Goal: Task Accomplishment & Management: Complete application form

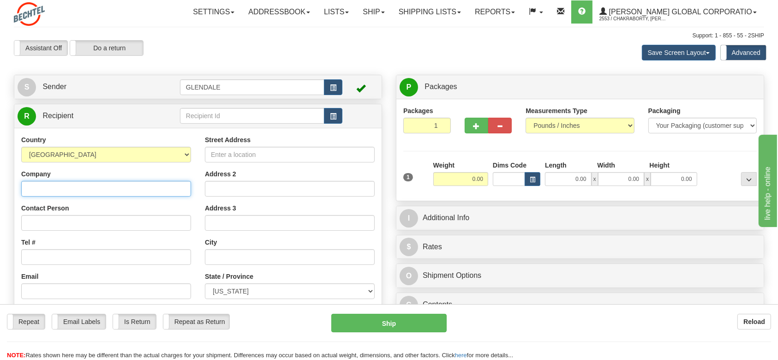
click at [75, 190] on input "Company" at bounding box center [106, 189] width 170 height 16
paste input "IRONWORKERS LOCAL UN NO. 172"
type input "IRONWORKERS LOCAL UN NO. 172"
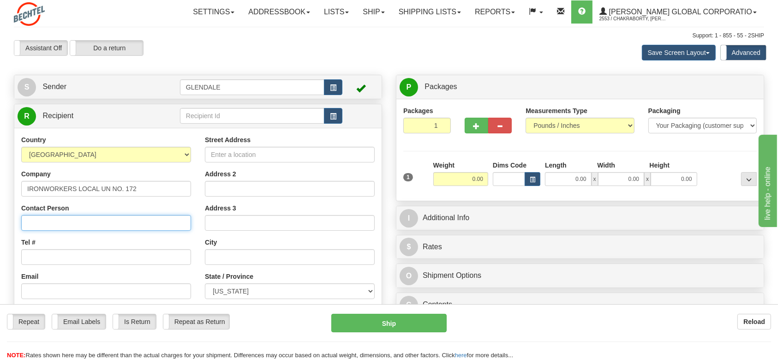
click at [45, 222] on input "Contact Person" at bounding box center [106, 223] width 170 height 16
type input "[PERSON_NAME]"
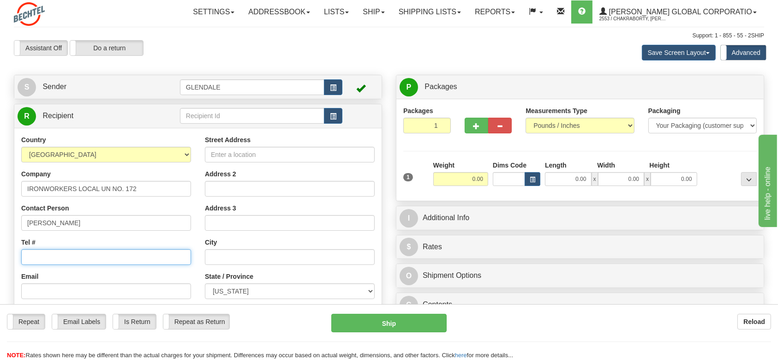
click at [90, 257] on input "Tel #" at bounding box center [106, 257] width 170 height 16
click at [90, 256] on input "614" at bounding box center [106, 257] width 170 height 16
drag, startPoint x: 37, startPoint y: 254, endPoint x: 47, endPoint y: 284, distance: 32.0
click at [37, 255] on input "614497" at bounding box center [106, 257] width 170 height 16
click at [71, 253] on input "614-497" at bounding box center [106, 257] width 170 height 16
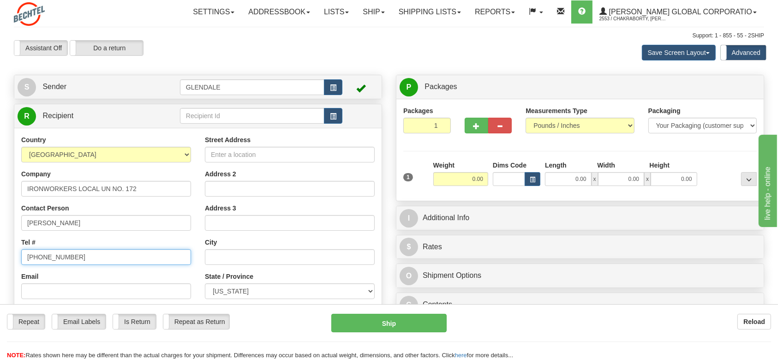
click at [88, 258] on input "[PHONE_NUMBER]" at bounding box center [106, 257] width 170 height 16
type input "[PHONE_NUMBER] Ext 12"
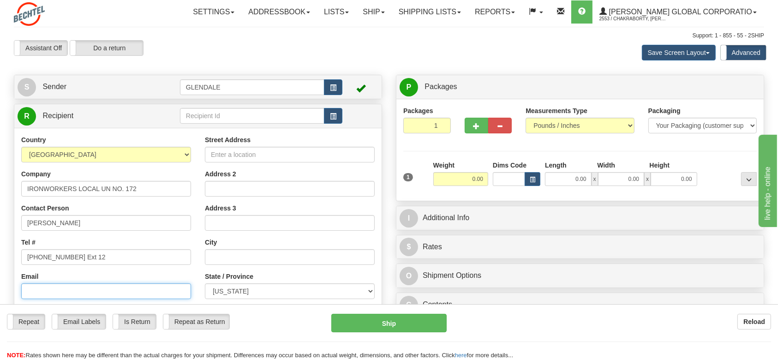
click at [109, 270] on input "Email" at bounding box center [106, 291] width 170 height 16
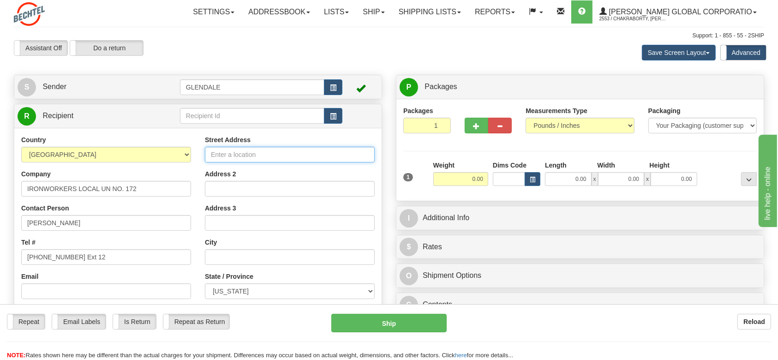
click at [245, 153] on input "Street Address" at bounding box center [290, 155] width 170 height 16
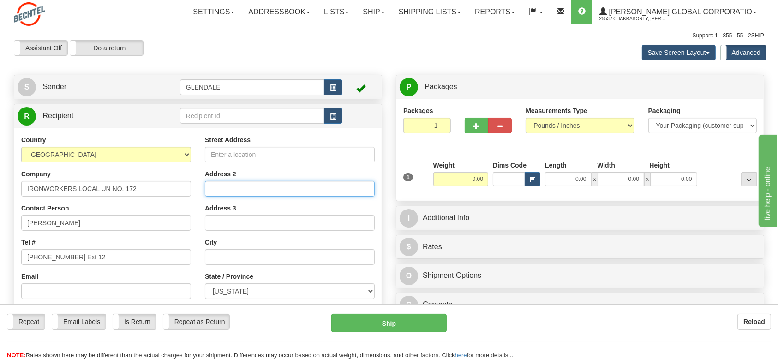
click at [255, 183] on input "Address 2" at bounding box center [290, 189] width 170 height 16
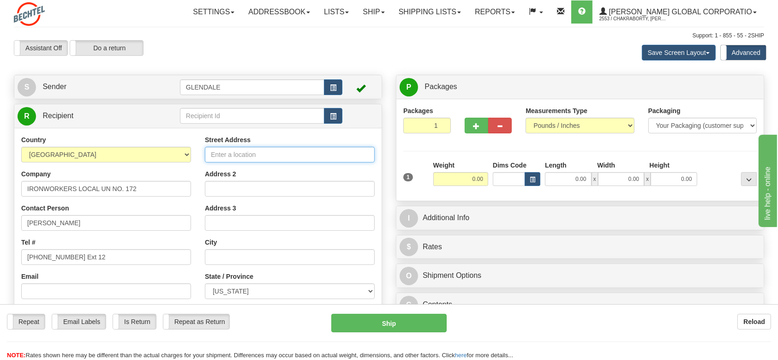
click at [251, 149] on input "Street Address" at bounding box center [290, 155] width 170 height 16
click at [232, 168] on div "Street Address Address 2 Address 3 City State / Province [US_STATE] [US_STATE] …" at bounding box center [290, 259] width 184 height 248
drag, startPoint x: 229, startPoint y: 152, endPoint x: 229, endPoint y: 161, distance: 8.3
click at [229, 153] on input "Street Address" at bounding box center [290, 155] width 170 height 16
click at [236, 154] on input "colombus" at bounding box center [290, 155] width 170 height 16
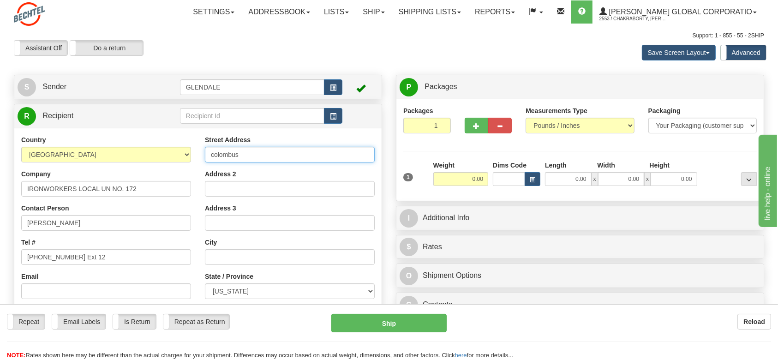
click at [246, 150] on input "colombus" at bounding box center [290, 155] width 170 height 16
type input "colombus [US_STATE]"
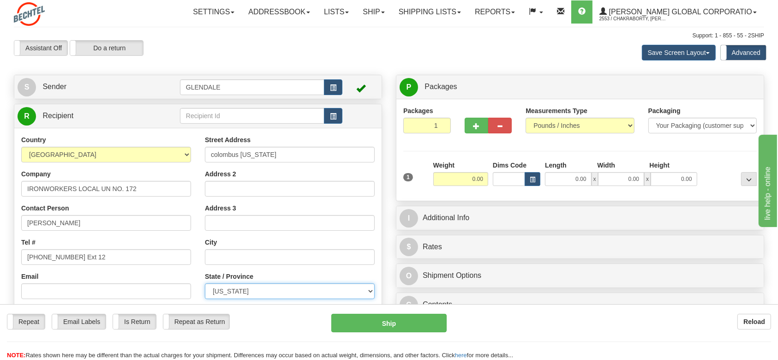
click at [371, 270] on select "[US_STATE] [US_STATE] [US_STATE] [US_STATE] Armed Forces America Armed Forces E…" at bounding box center [290, 291] width 170 height 16
select select "OH"
click at [205, 270] on select "[US_STATE] [US_STATE] [US_STATE] [US_STATE] Armed Forces America Armed Forces E…" at bounding box center [290, 291] width 170 height 16
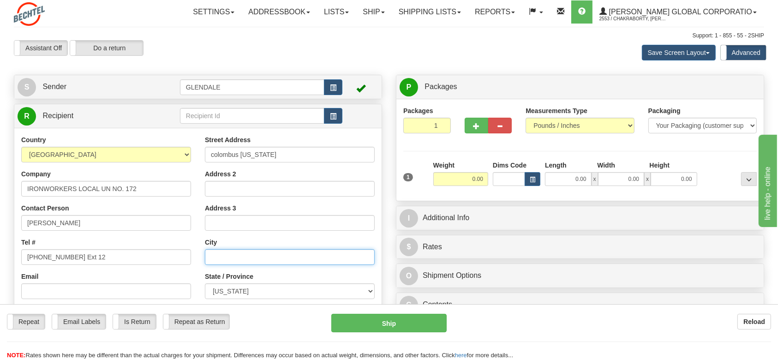
click at [225, 253] on input "text" at bounding box center [290, 257] width 170 height 16
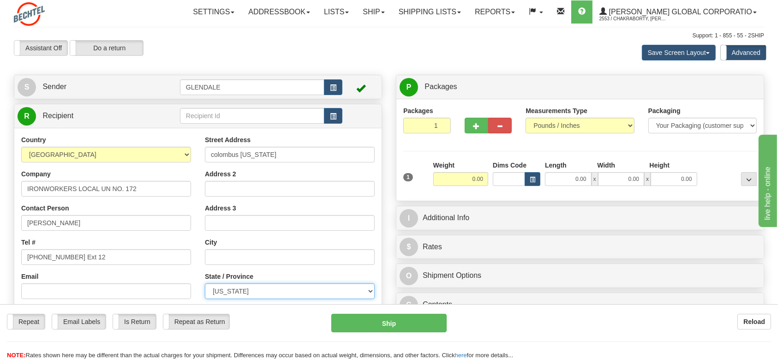
click at [370, 270] on select "[US_STATE] [US_STATE] [US_STATE] [US_STATE] Armed Forces America Armed Forces E…" at bounding box center [290, 291] width 170 height 16
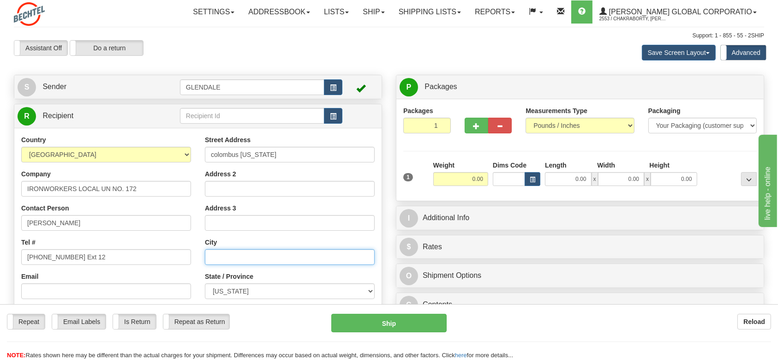
click at [296, 253] on input "text" at bounding box center [290, 257] width 170 height 16
click at [277, 252] on input "text" at bounding box center [290, 257] width 170 height 16
type input "Colombus"
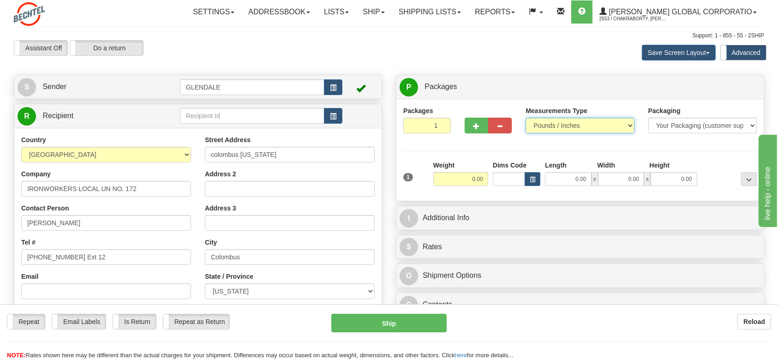
click at [583, 125] on select "Pounds / Inches Kilograms / Centimeters" at bounding box center [580, 126] width 108 height 16
select select "1"
click at [526, 118] on select "Pounds / Inches Kilograms / Centimeters" at bounding box center [580, 126] width 108 height 16
click at [583, 127] on select "Your Packaging (customer supplied) Envelope (carrier supplied) Pack (carrier su…" at bounding box center [702, 126] width 108 height 16
select select "2"
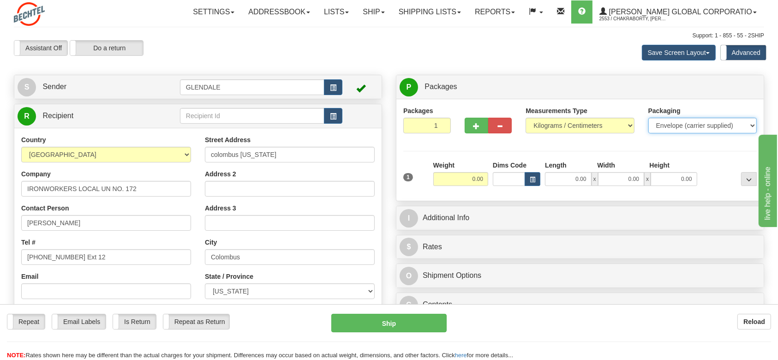
click at [583, 118] on select "Your Packaging (customer supplied) Envelope (carrier supplied) Pack (carrier su…" at bounding box center [702, 126] width 108 height 16
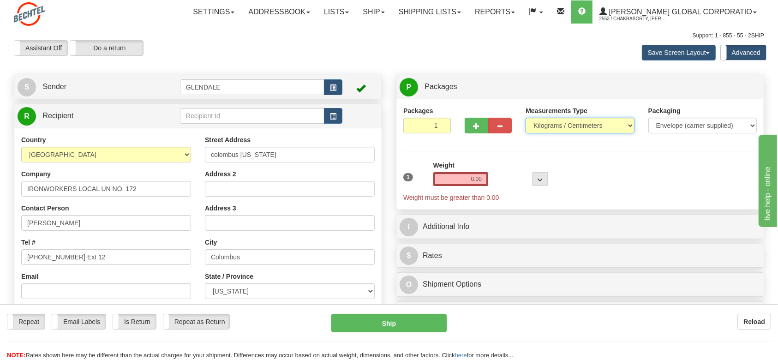
click at [583, 124] on select "Pounds / Inches Kilograms / Centimeters" at bounding box center [580, 126] width 108 height 16
select select "0"
click at [526, 118] on select "Pounds / Inches Kilograms / Centimeters" at bounding box center [580, 126] width 108 height 16
click at [569, 156] on div "Packages 1 1 Measurements Type" at bounding box center [580, 154] width 354 height 96
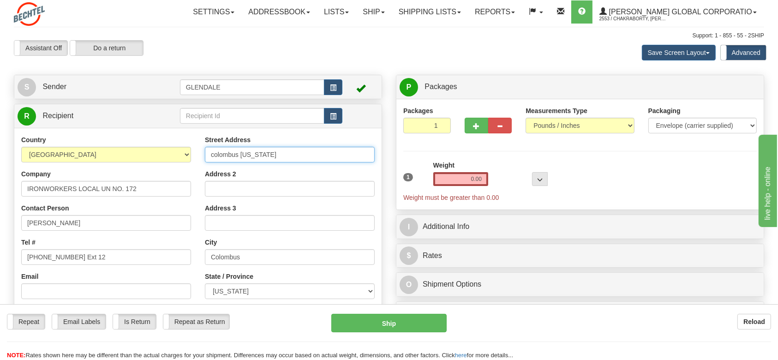
click at [222, 156] on input "colombus [US_STATE]" at bounding box center [290, 155] width 170 height 16
drag, startPoint x: 252, startPoint y: 152, endPoint x: 167, endPoint y: 146, distance: 85.6
click at [167, 146] on div "Country [GEOGRAPHIC_DATA] [GEOGRAPHIC_DATA] [GEOGRAPHIC_DATA] [GEOGRAPHIC_DATA]…" at bounding box center [197, 259] width 367 height 248
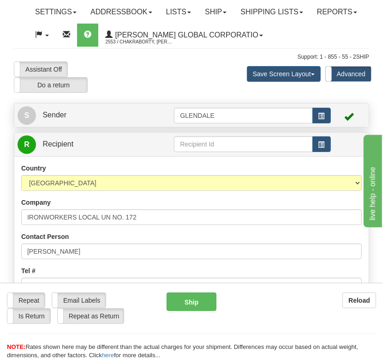
click at [340, 39] on ul "Settings Shipping Preferences Fields Preferences New Store Connections Addressb…" at bounding box center [198, 23] width 341 height 46
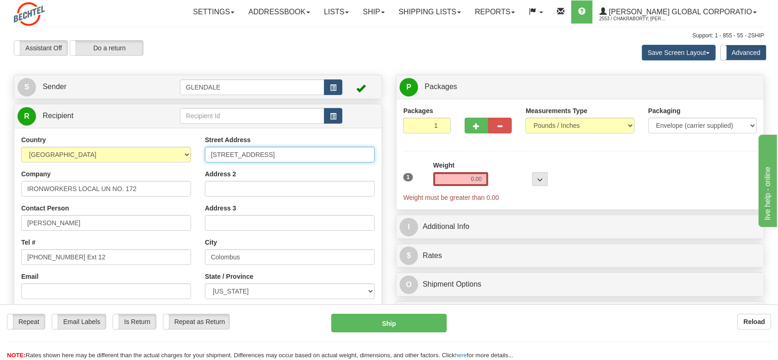
click at [240, 151] on input "[STREET_ADDRESS]" at bounding box center [290, 155] width 170 height 16
click at [225, 156] on input "[STREET_ADDRESS]" at bounding box center [290, 155] width 170 height 16
click at [252, 158] on input "[STREET_ADDRESS]" at bounding box center [290, 155] width 170 height 16
type input "[STREET_ADDRESS]"
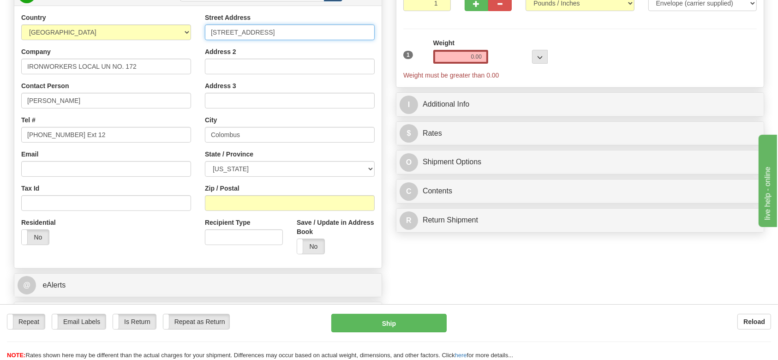
scroll to position [123, 0]
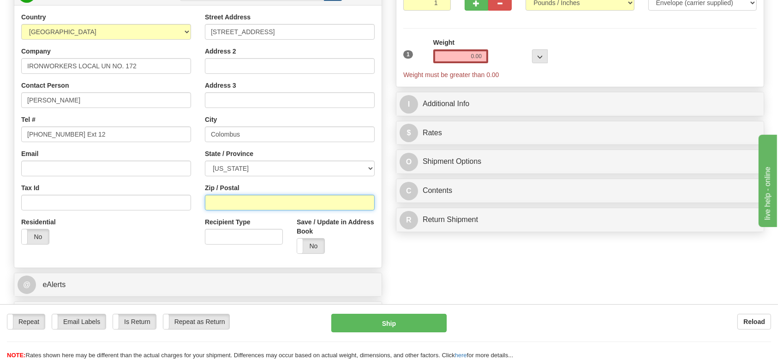
click at [246, 202] on input "Zip / Postal" at bounding box center [290, 203] width 170 height 16
type input "43207"
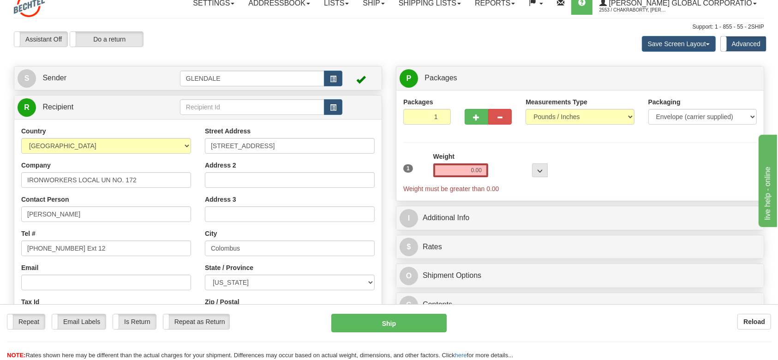
scroll to position [0, 0]
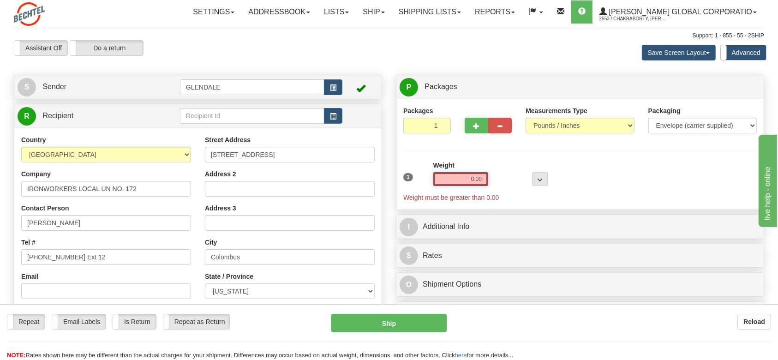
click at [451, 175] on input "0.00" at bounding box center [460, 179] width 55 height 14
type input "0.00"
click at [536, 174] on button "..." at bounding box center [540, 179] width 16 height 14
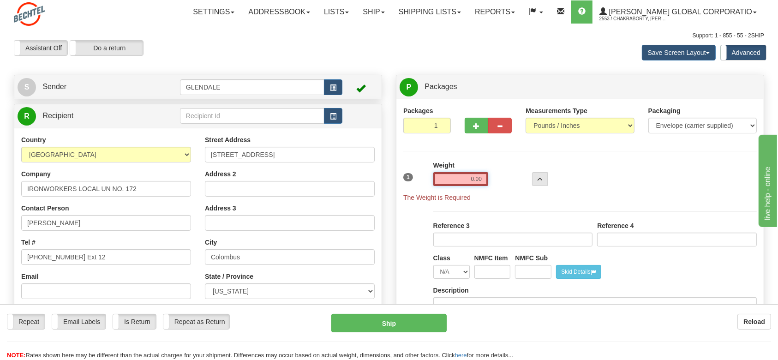
click at [459, 180] on input "0.00" at bounding box center [460, 179] width 55 height 14
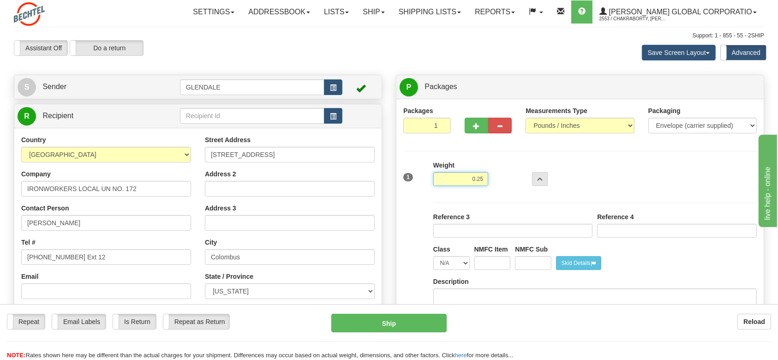
type input "0.25"
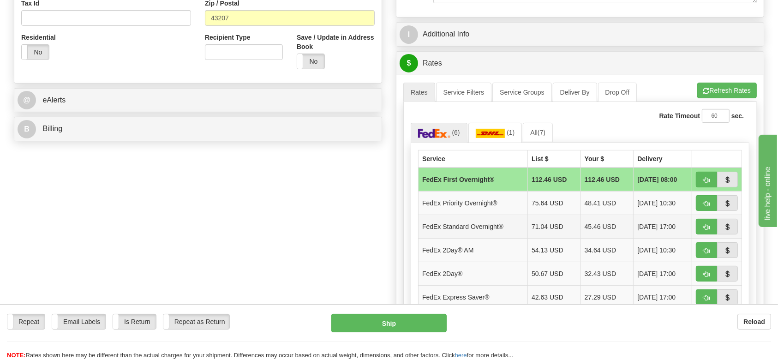
scroll to position [369, 0]
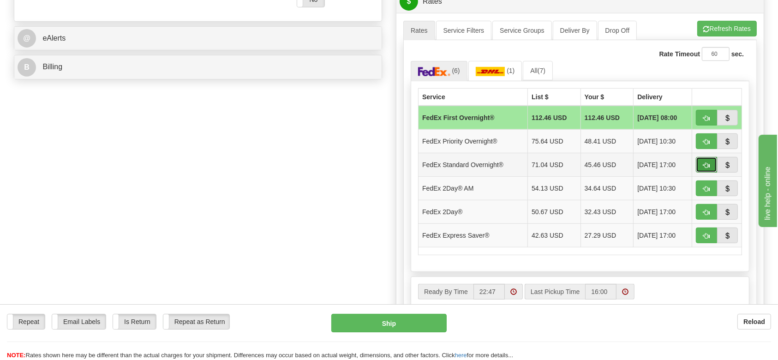
click at [583, 162] on span "button" at bounding box center [706, 165] width 6 height 6
type input "05"
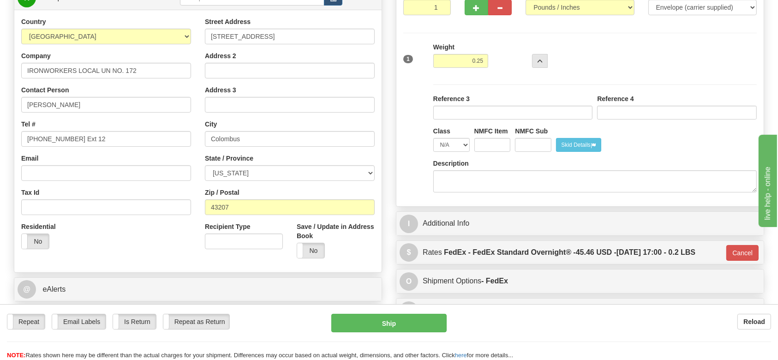
scroll to position [180, 0]
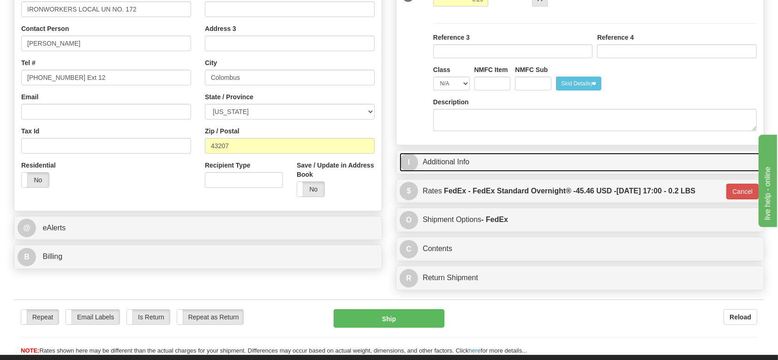
click at [413, 161] on span "I" at bounding box center [409, 162] width 18 height 18
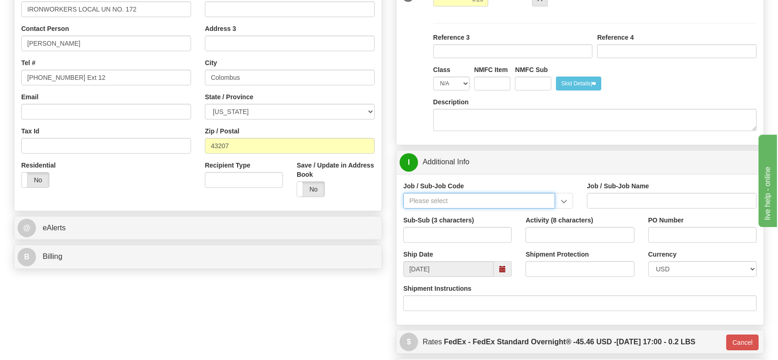
click at [422, 201] on input "Job / Sub-Job Code" at bounding box center [479, 201] width 152 height 16
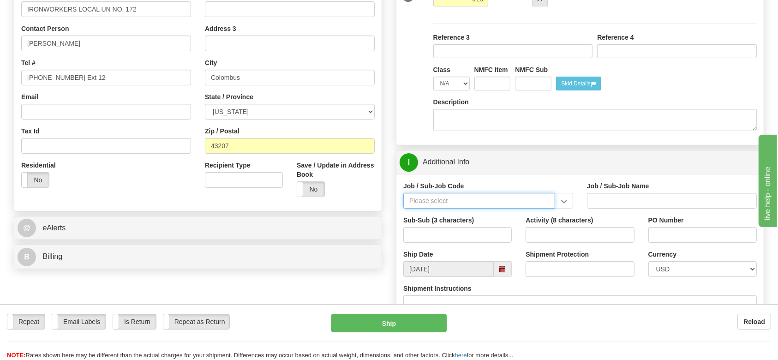
click at [452, 200] on input "Job / Sub-Job Code" at bounding box center [479, 201] width 152 height 16
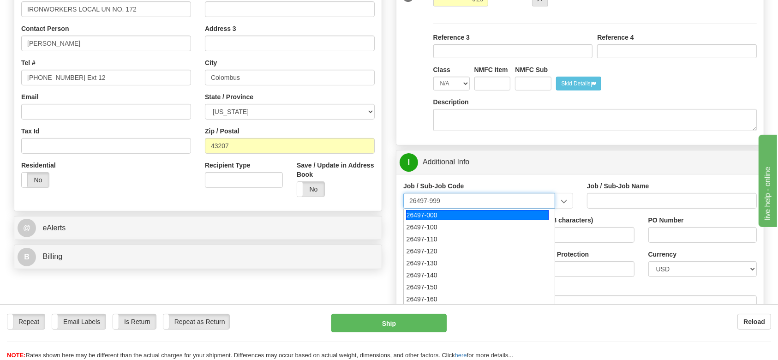
type input "26497-999"
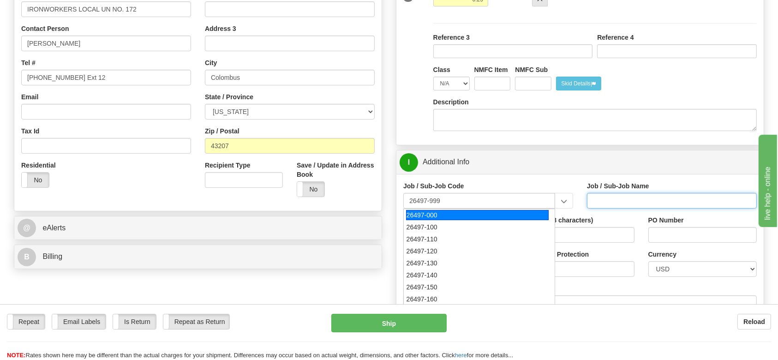
type input "PROJECT CARDINAL SEMICONDUCTOR FAB - PHASE 1 - NO"
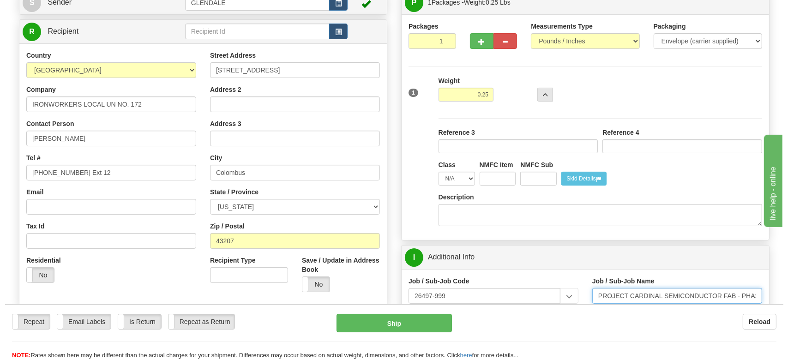
scroll to position [56, 0]
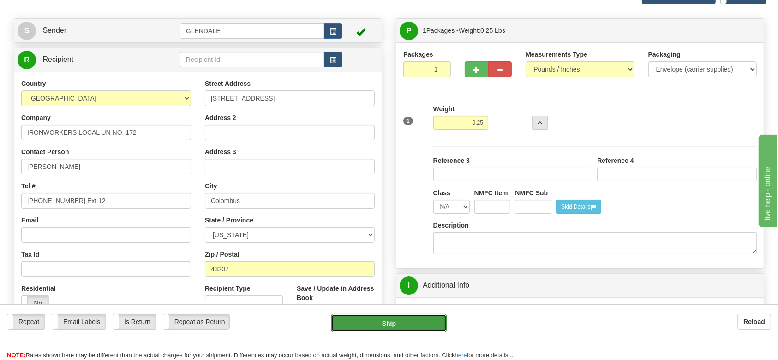
click at [397, 270] on button "Ship" at bounding box center [389, 323] width 116 height 18
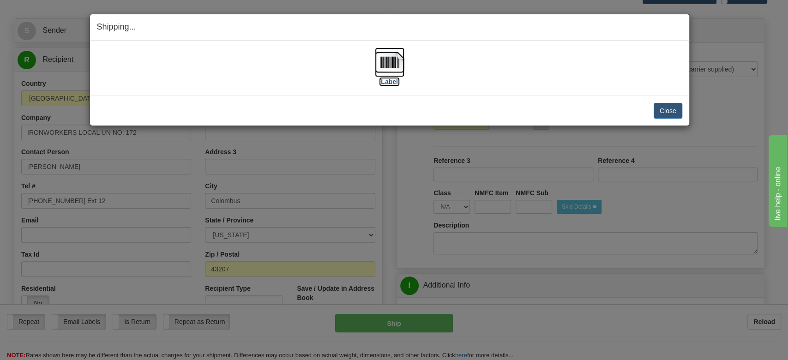
click at [391, 64] on img at bounding box center [390, 63] width 30 height 30
